Goal: Task Accomplishment & Management: Complete application form

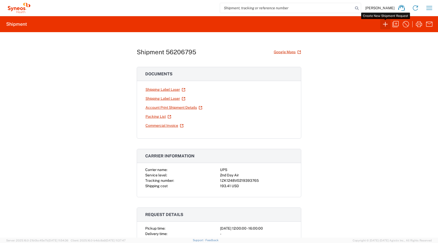
click at [385, 23] on icon "button" at bounding box center [385, 24] width 8 height 8
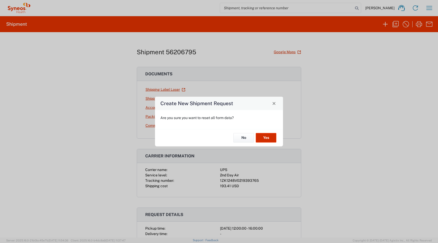
click at [265, 137] on button "Yes" at bounding box center [266, 138] width 21 height 10
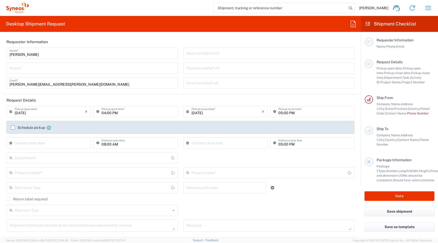
type input "North Carolina"
type input "United States"
type input "6164"
type input "Syneos Health, LLC-Morrisville NC US"
click at [45, 69] on input "tel" at bounding box center [92, 67] width 165 height 9
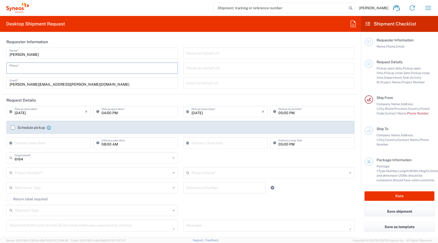
type input "9193977209"
click at [228, 171] on input "text" at bounding box center [269, 172] width 156 height 9
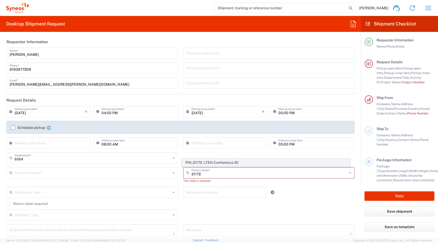
click at [203, 162] on span "PIN-21172 - LTEN Conference 20" at bounding box center [266, 162] width 168 height 8
type input "PIN-21172 - LTEN Conference 20"
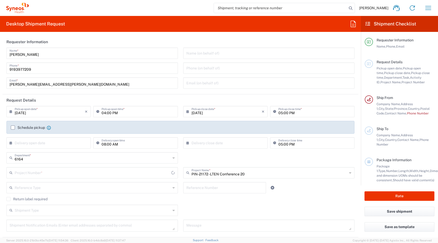
type input "PIN-21172 - LTEN Conference 20"
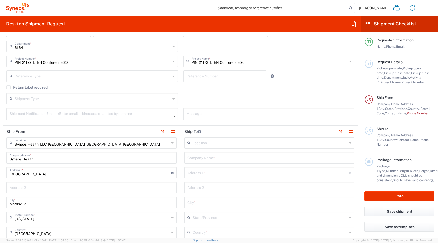
scroll to position [112, 0]
click at [349, 141] on icon at bounding box center [350, 142] width 2 height 8
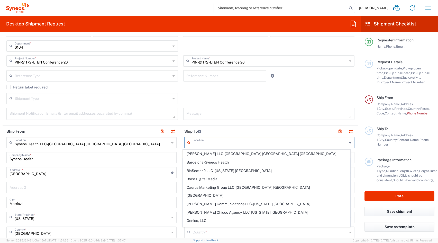
click at [207, 144] on input "text" at bounding box center [269, 142] width 155 height 9
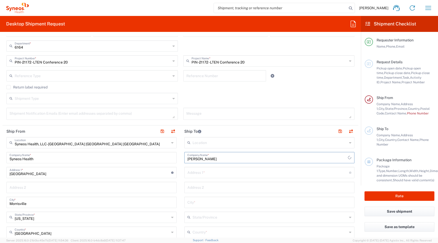
type input "Fred Estrada"
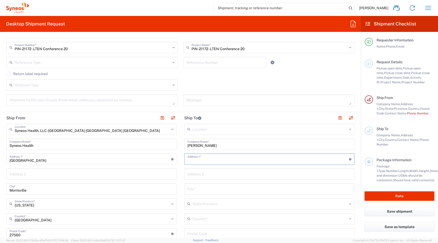
scroll to position [126, 0]
click at [208, 204] on input "text" at bounding box center [269, 207] width 155 height 9
type input "ca"
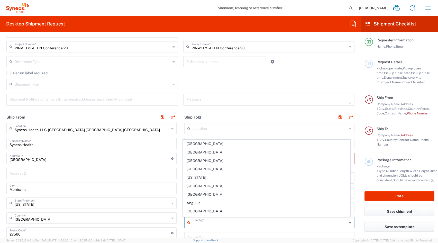
click at [178, 201] on main "Syneos Health, LLC-Morrisville NC US Location Syneos Health, LLC-Morrisville NC…" at bounding box center [92, 233] width 178 height 220
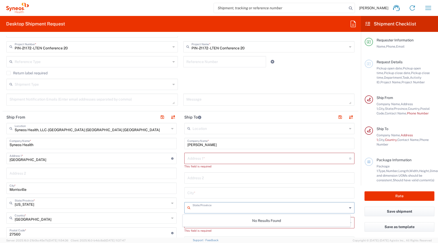
click at [207, 208] on input "text" at bounding box center [269, 207] width 155 height 9
type input "c"
type input "CA"
click at [232, 191] on input "text" at bounding box center [269, 192] width 164 height 9
click at [237, 221] on div "Country *" at bounding box center [269, 222] width 170 height 11
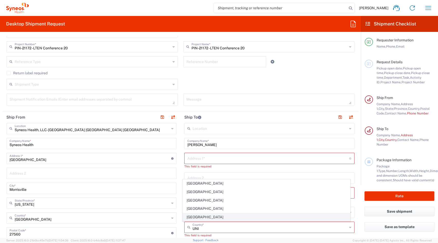
click at [224, 217] on span "United States" at bounding box center [266, 217] width 167 height 8
type input "United States"
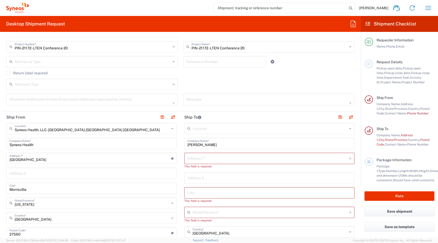
click at [211, 213] on input "text" at bounding box center [269, 211] width 155 height 9
click at [206, 203] on span "California" at bounding box center [266, 202] width 167 height 8
type input "California"
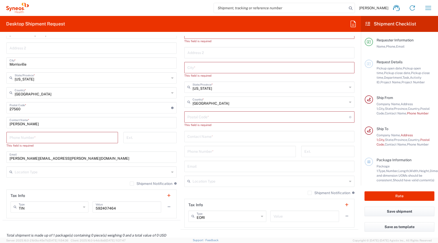
scroll to position [255, 0]
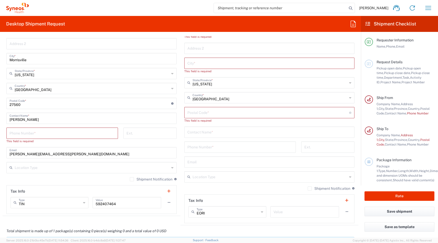
click at [349, 178] on icon at bounding box center [350, 177] width 2 height 8
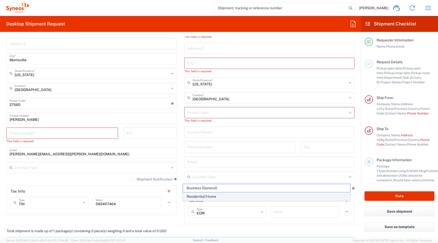
click at [279, 195] on span "Residential/Home" at bounding box center [266, 196] width 167 height 8
type input "Residential/Home"
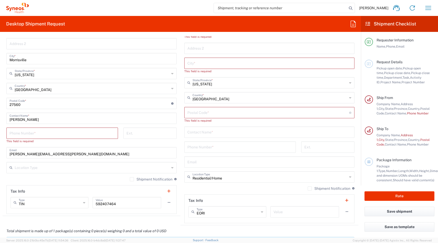
click at [236, 133] on input "text" at bounding box center [269, 131] width 164 height 9
type input "f"
type input "Fred Estrada"
click at [203, 163] on input "text" at bounding box center [269, 161] width 164 height 9
paste input "fred.estrada@syneoshealth.com"
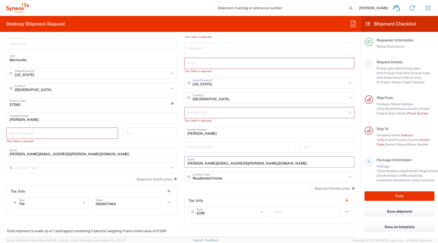
type input "fred.estrada@syneoshealth.com"
click at [214, 147] on input "tel" at bounding box center [239, 146] width 105 height 9
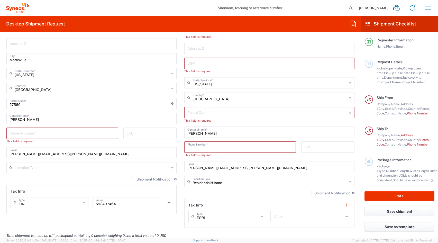
paste input "714 496 7540"
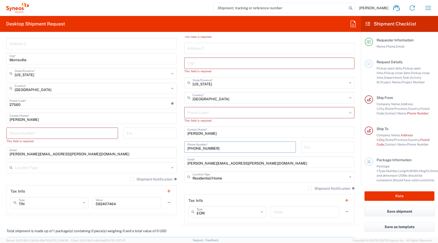
type input "714 496 7540"
click at [29, 134] on input "tel" at bounding box center [62, 132] width 105 height 9
type input "9193977209"
type input "ryan.morrison@syneoshealth.com"
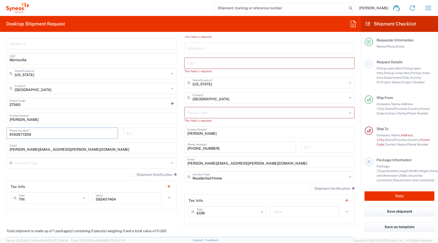
click at [173, 217] on agx-shipment-stop-widget "Ship From Syneos Health, LLC-Morrisville NC US Location Syneos Health, LLC-Morr…" at bounding box center [92, 103] width 178 height 243
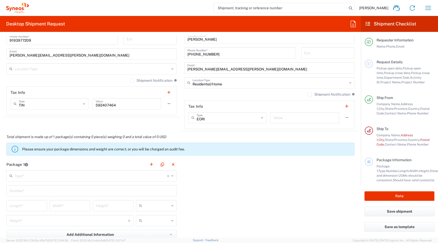
scroll to position [350, 0]
click at [171, 175] on icon at bounding box center [172, 175] width 2 height 8
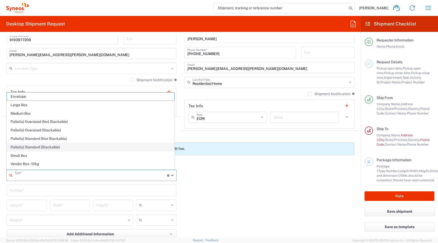
scroll to position [16, 0]
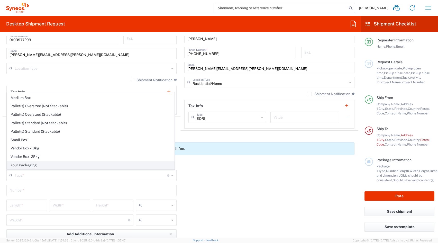
click at [35, 162] on span "Your Packaging" at bounding box center [90, 165] width 167 height 8
type input "Your Packaging"
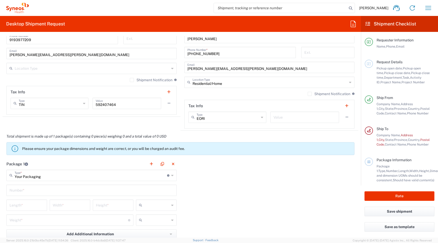
click at [39, 188] on input "text" at bounding box center [92, 189] width 164 height 9
type input "1"
click at [33, 208] on input "number" at bounding box center [27, 204] width 34 height 9
type input "12"
click at [70, 208] on input "number" at bounding box center [70, 204] width 34 height 9
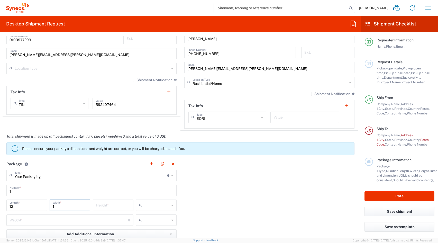
type input "1"
click at [105, 206] on input "number" at bounding box center [113, 204] width 34 height 9
type input "8"
click at [114, 219] on input "number" at bounding box center [69, 219] width 118 height 9
type input "1"
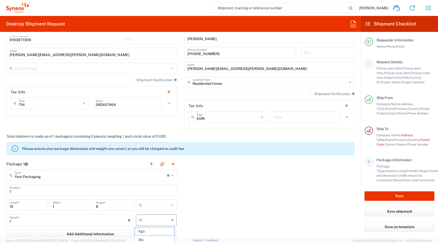
click at [161, 222] on input "text" at bounding box center [156, 220] width 25 height 8
click at [157, 237] on span "lbs" at bounding box center [154, 239] width 39 height 8
type input "lbs"
click at [241, 197] on div "Package 1 Your Packaging Type * Material used to package goods Envelope Large B…" at bounding box center [180, 214] width 355 height 113
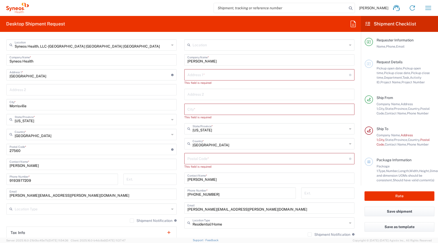
scroll to position [207, 0]
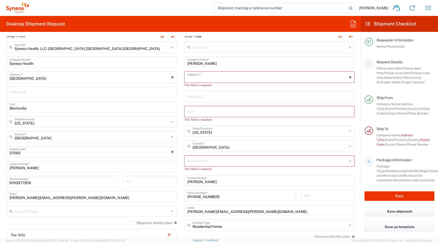
click at [199, 77] on input "text" at bounding box center [268, 76] width 162 height 9
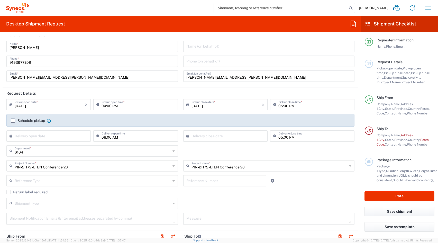
scroll to position [5, 0]
